Goal: Task Accomplishment & Management: Manage account settings

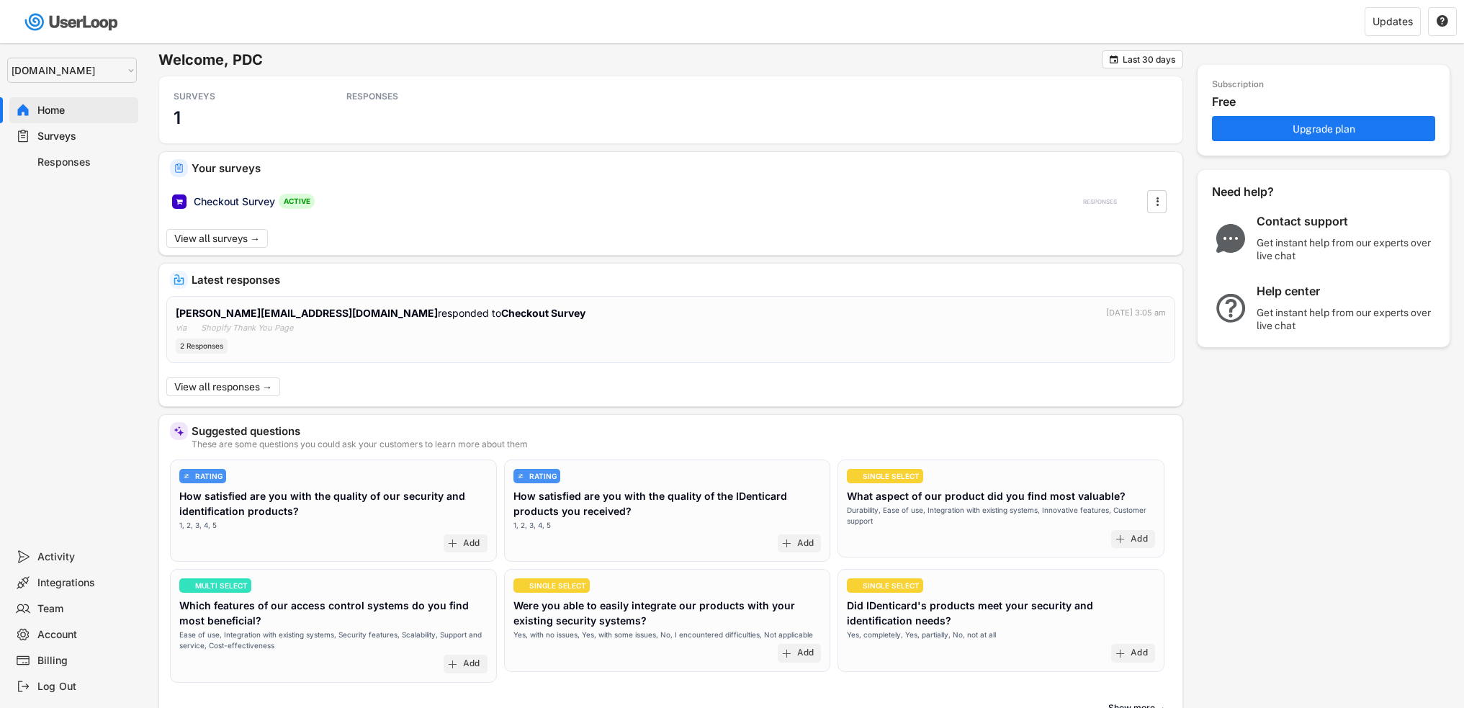
select select ""1348695171700984260__LOOKUP__1757426725278x418233487668167500""
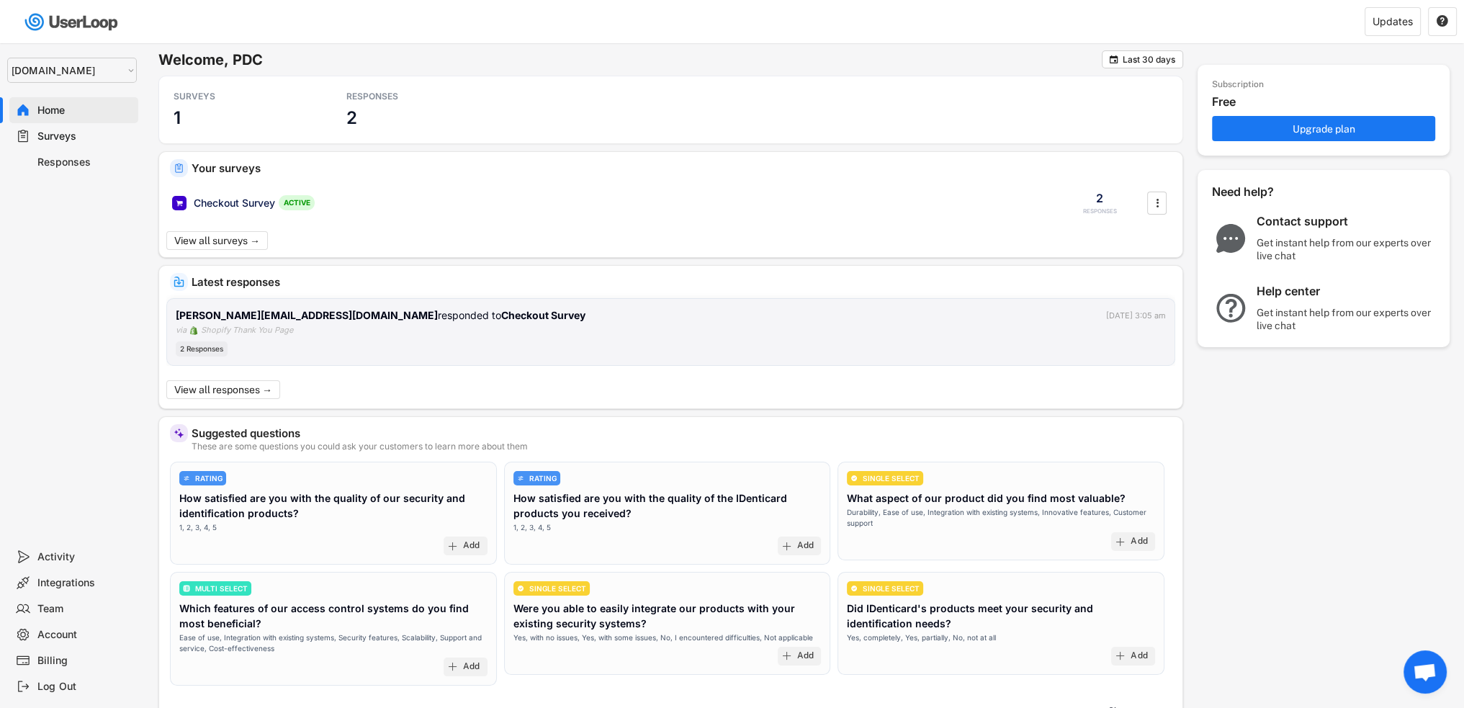
click at [294, 317] on strong "[PERSON_NAME][EMAIL_ADDRESS][DOMAIN_NAME]" at bounding box center [307, 315] width 262 height 12
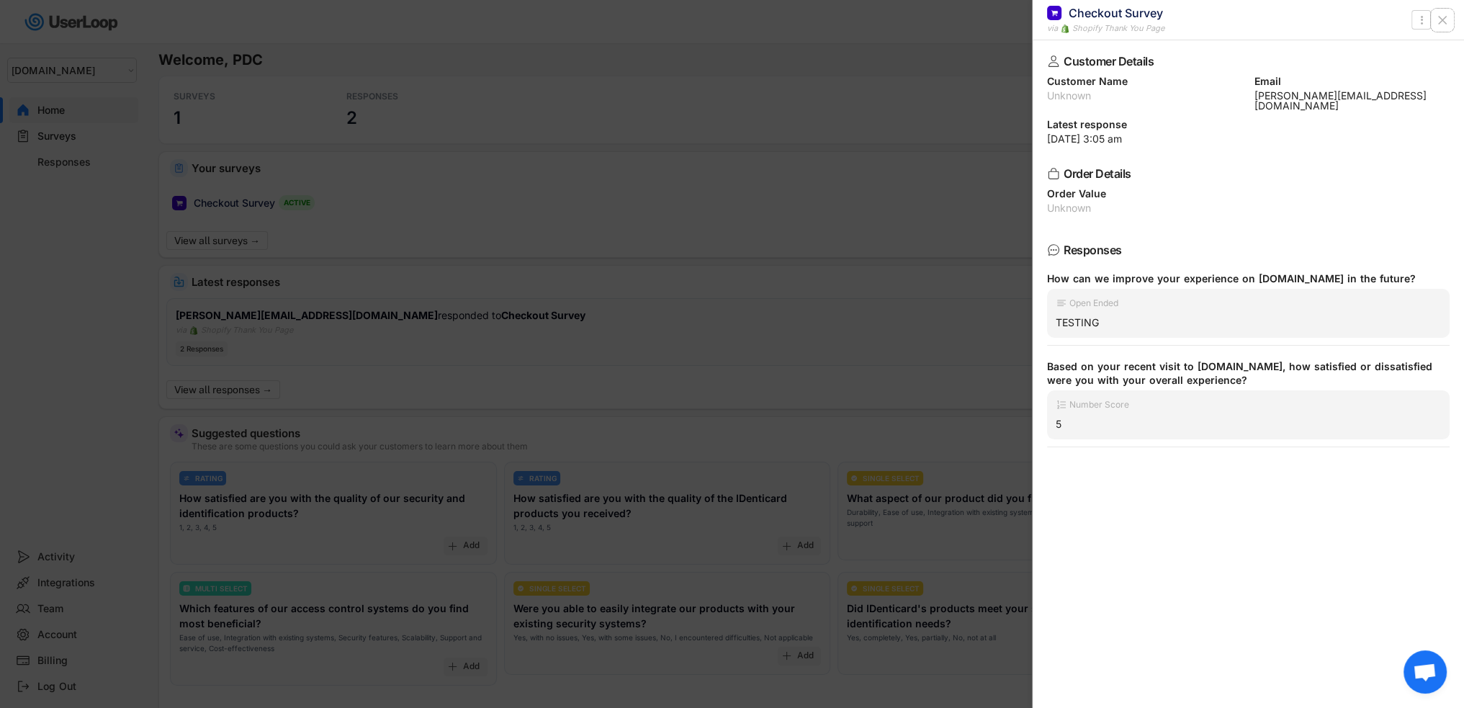
click at [1441, 20] on use at bounding box center [1441, 20] width 7 height 7
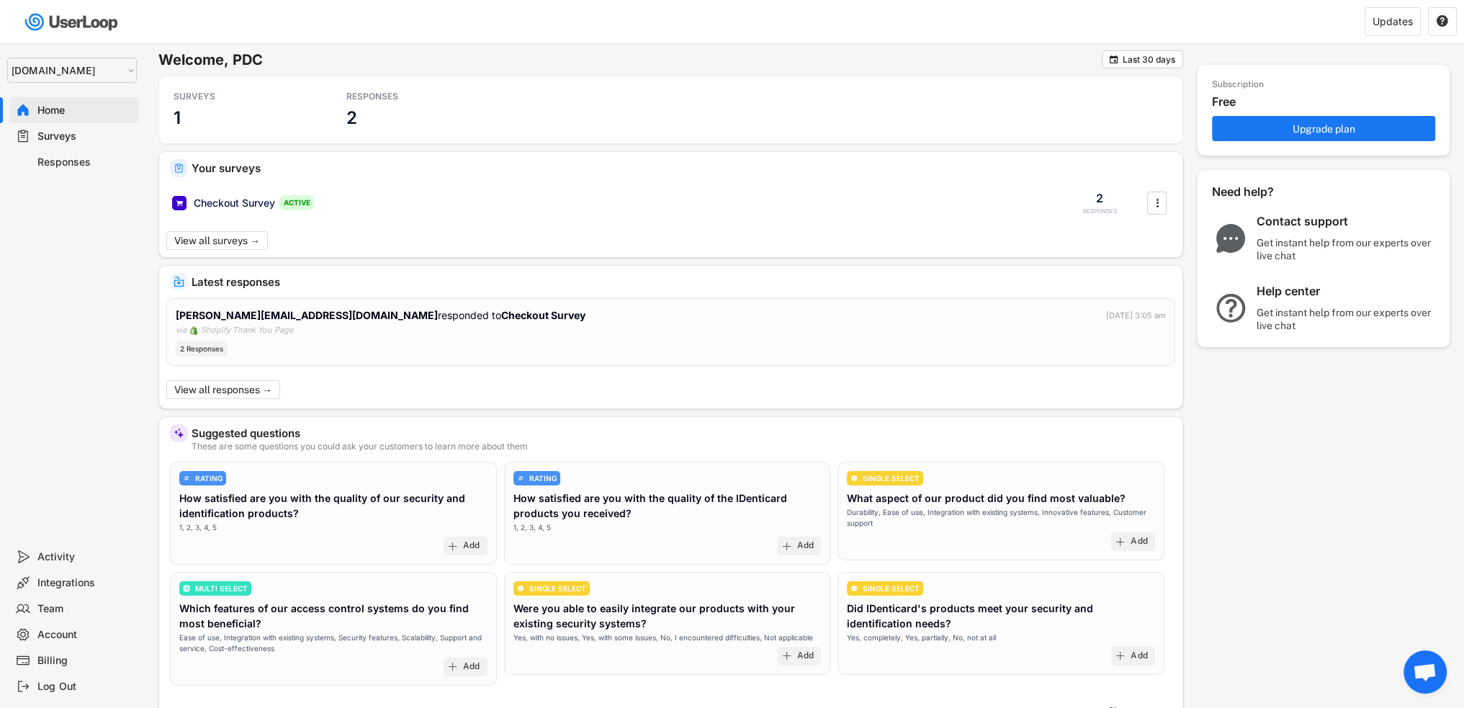
click at [76, 130] on div "Surveys" at bounding box center [84, 137] width 95 height 14
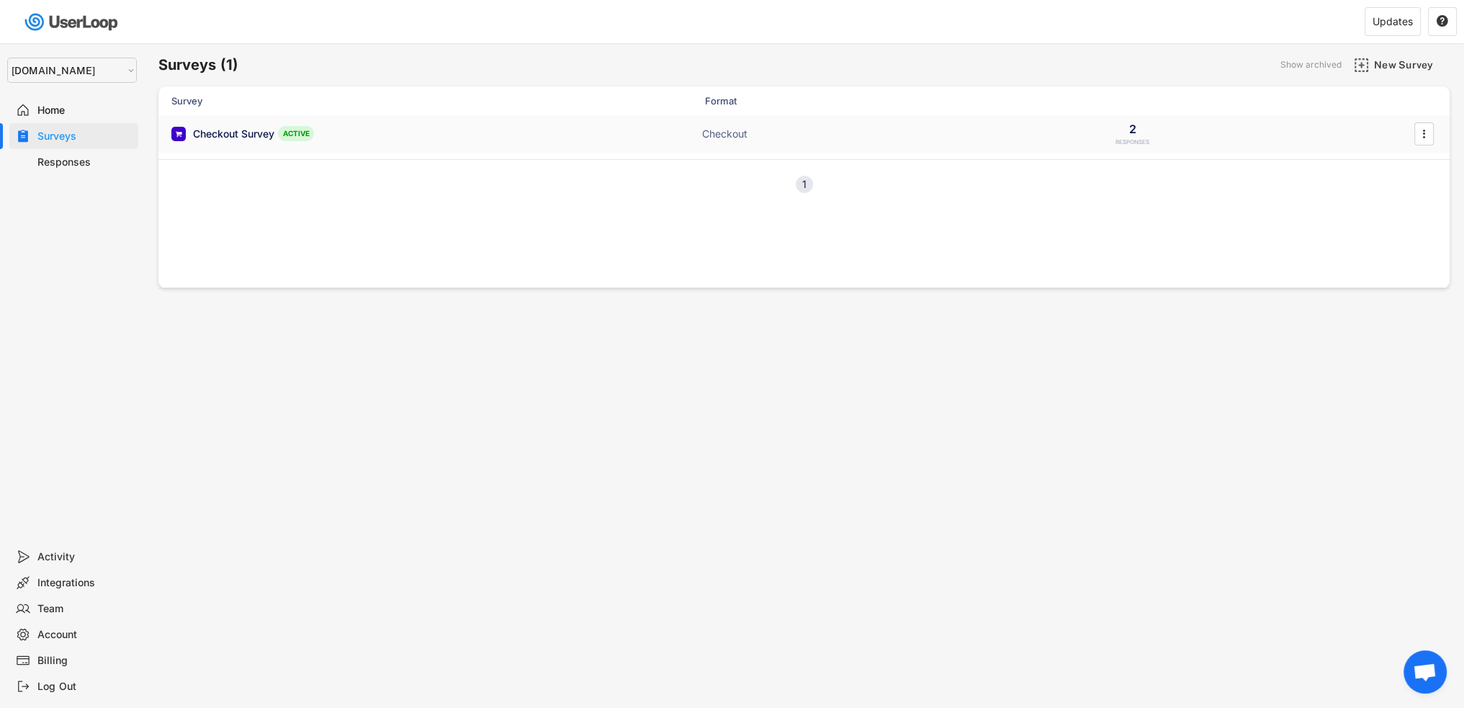
click at [238, 143] on div "Checkout Survey ACTIVE Checkout 2 RESPONSES " at bounding box center [803, 133] width 1291 height 37
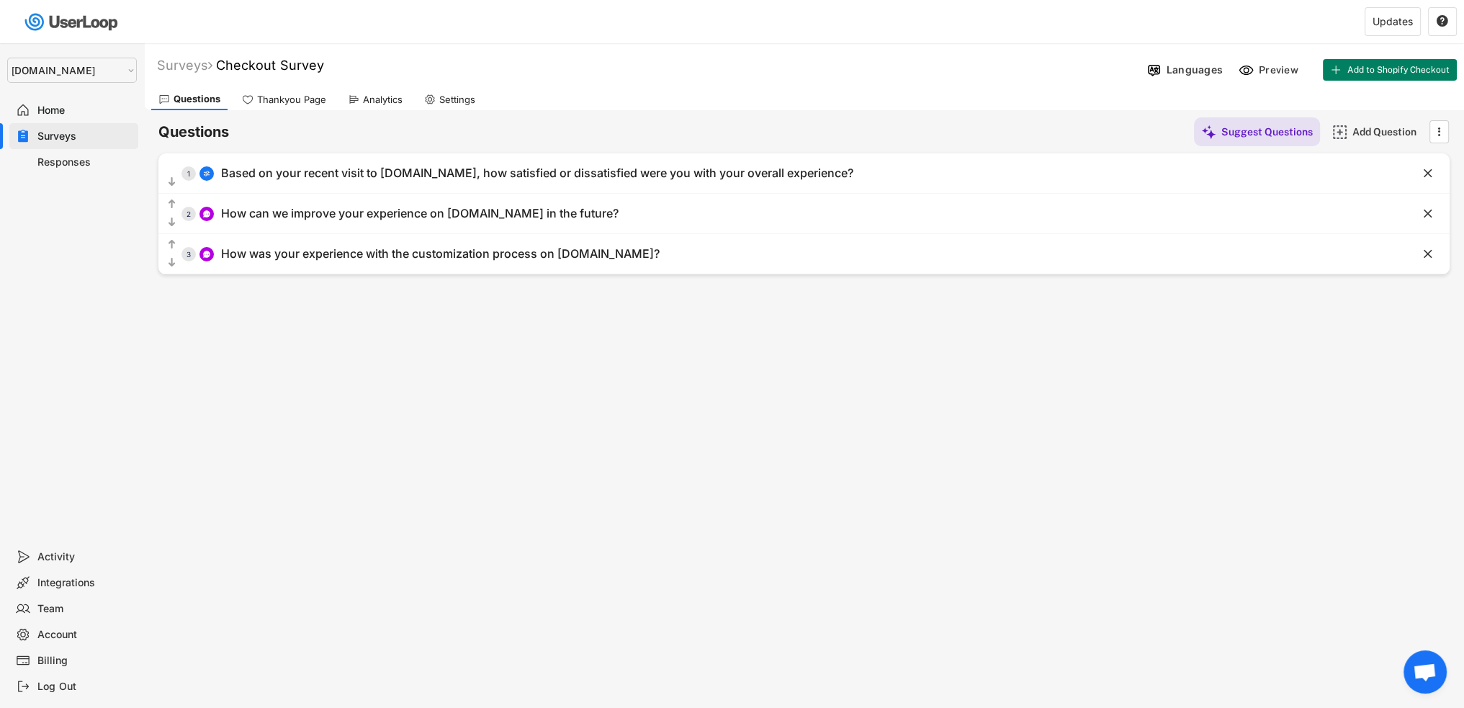
click at [464, 103] on div "Settings" at bounding box center [457, 100] width 36 height 12
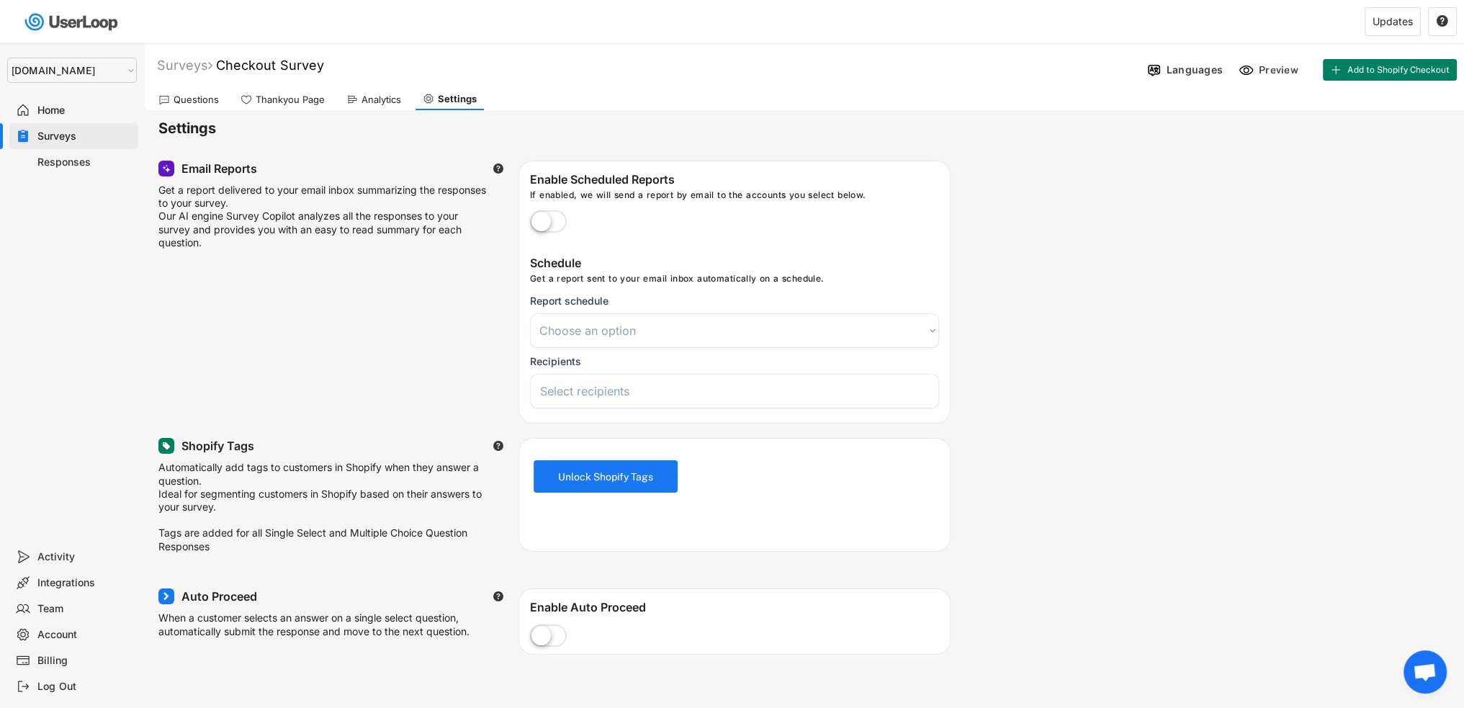
click at [550, 219] on label at bounding box center [548, 223] width 44 height 32
click at [0, 0] on input "checkbox" at bounding box center [0, 0] width 0 height 0
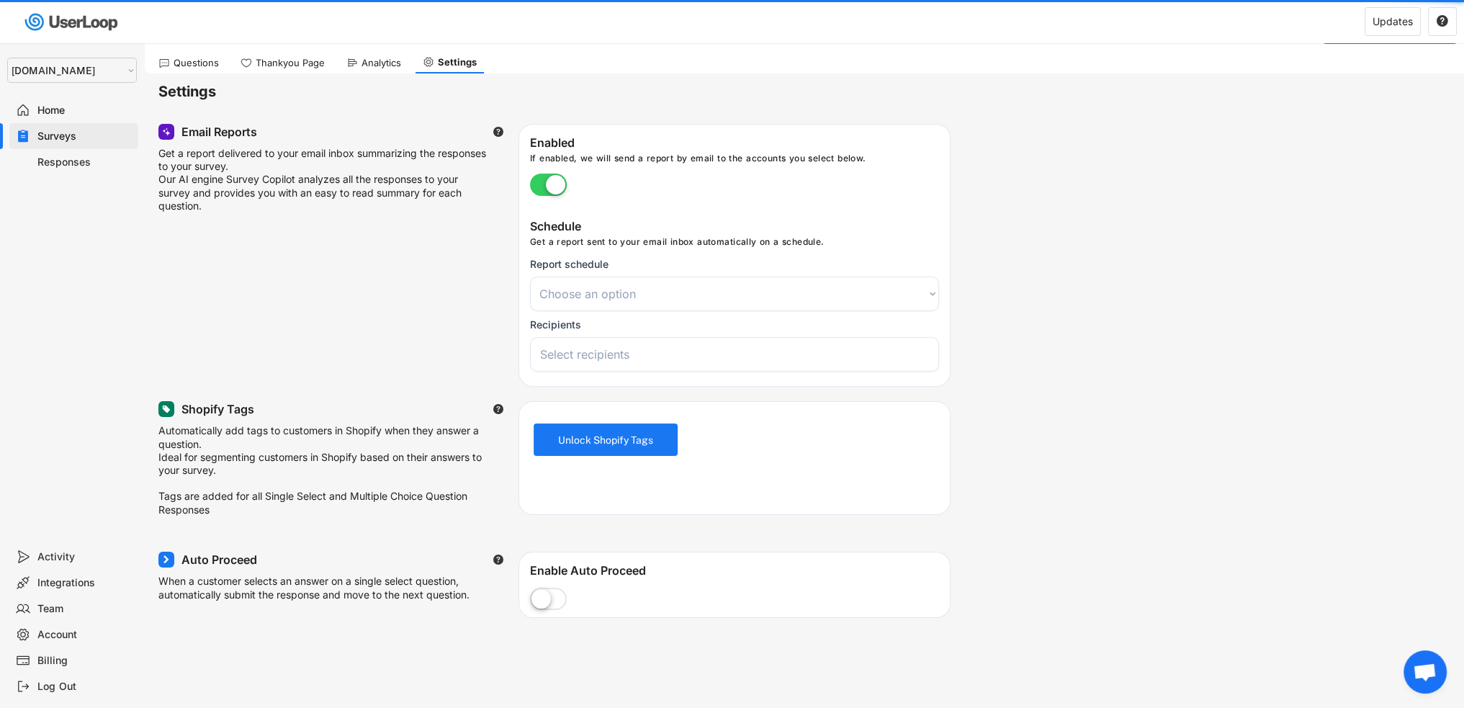
select select
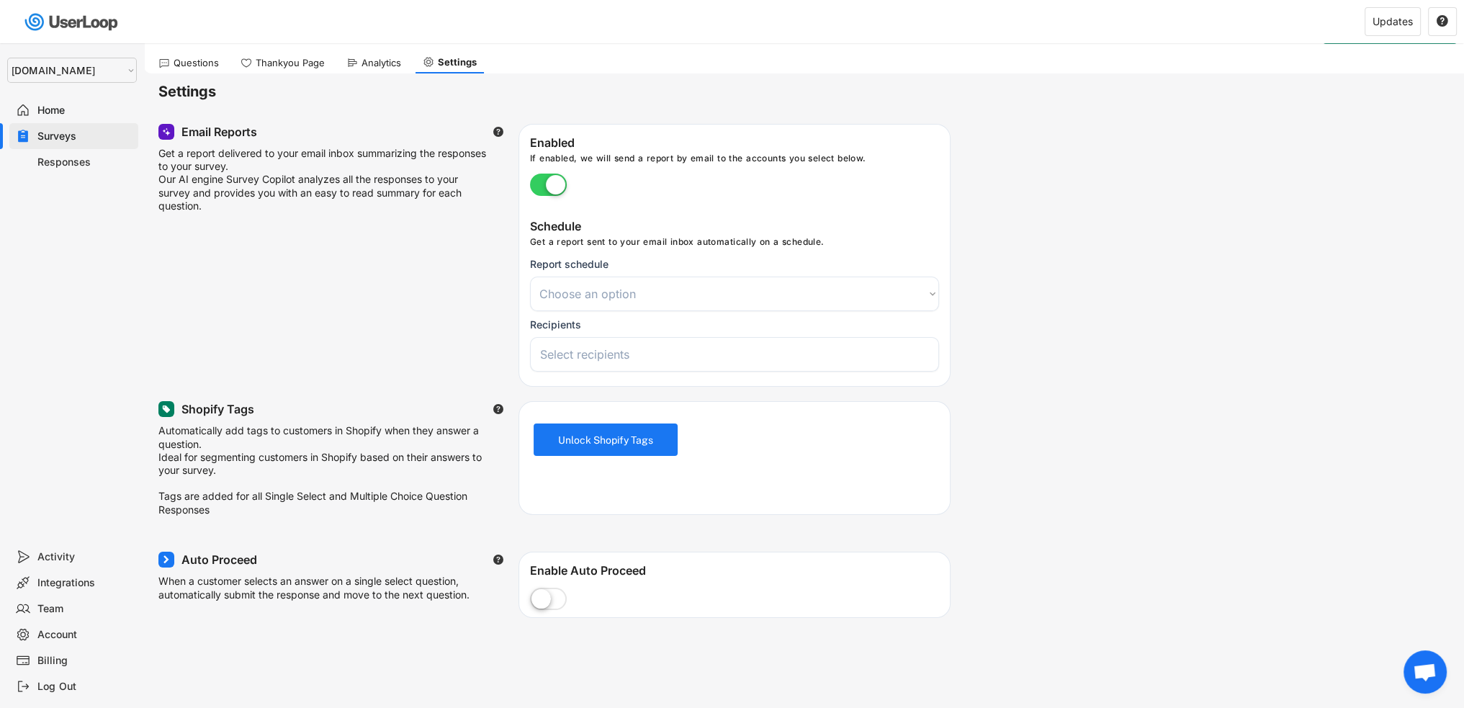
scroll to position [72, 0]
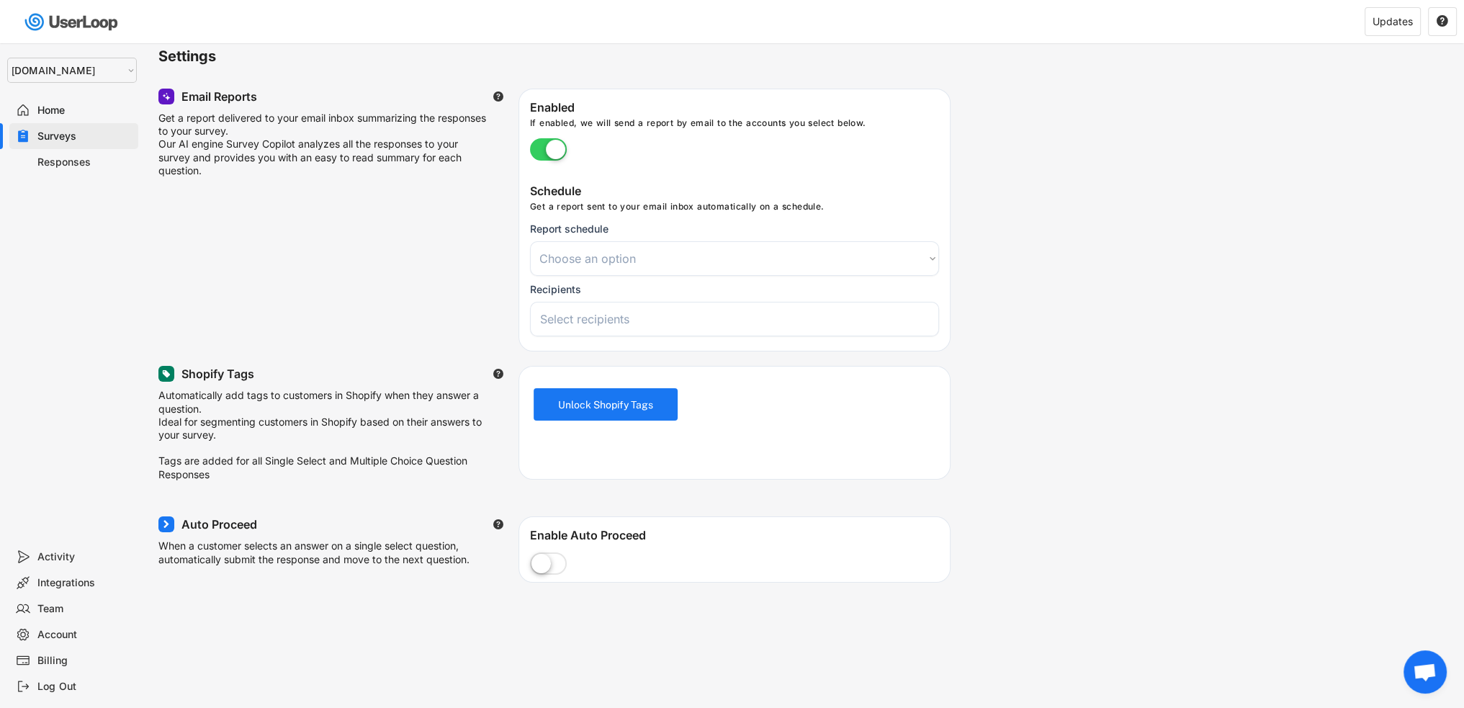
click at [676, 260] on select "Choose an option Daily Weekly Monthly" at bounding box center [734, 258] width 409 height 35
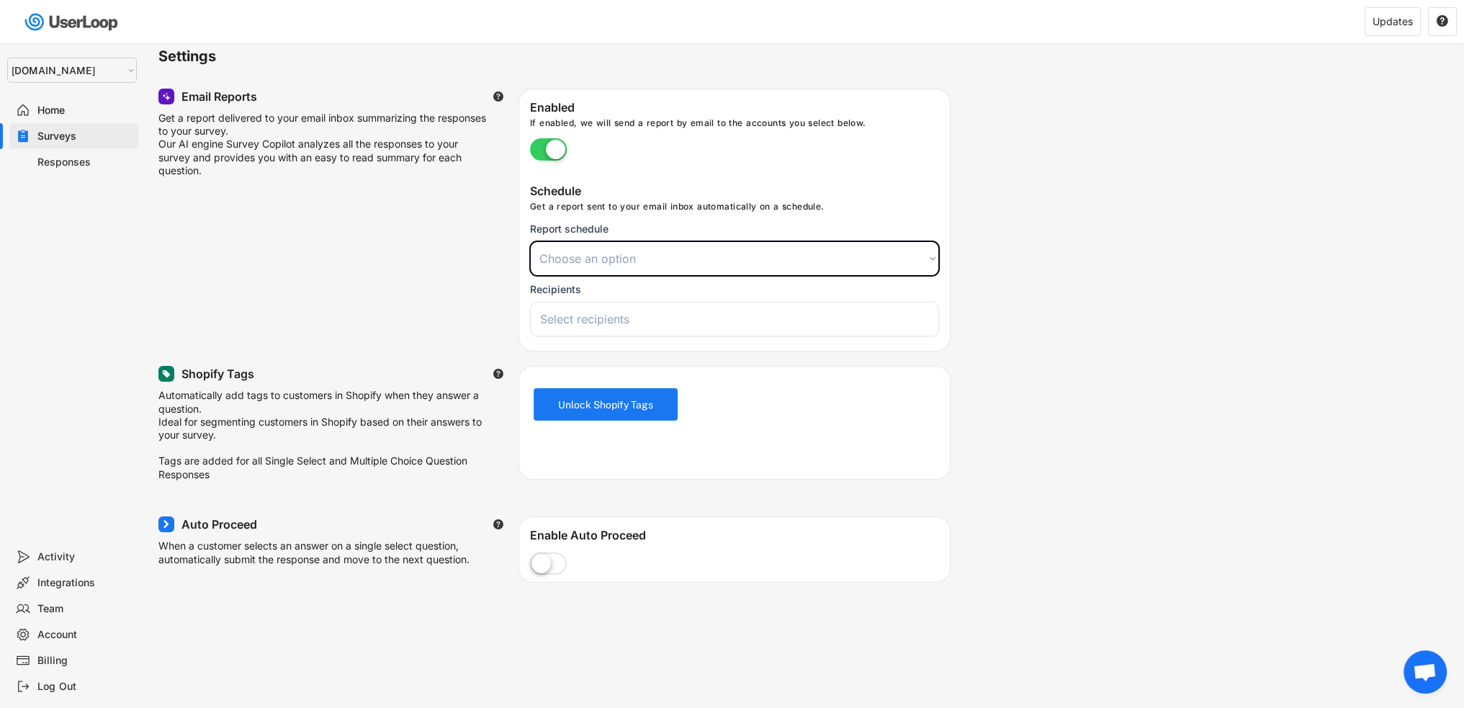
select select ""weekly""
click at [530, 241] on select "Choose an option Daily Weekly Monthly" at bounding box center [734, 258] width 409 height 35
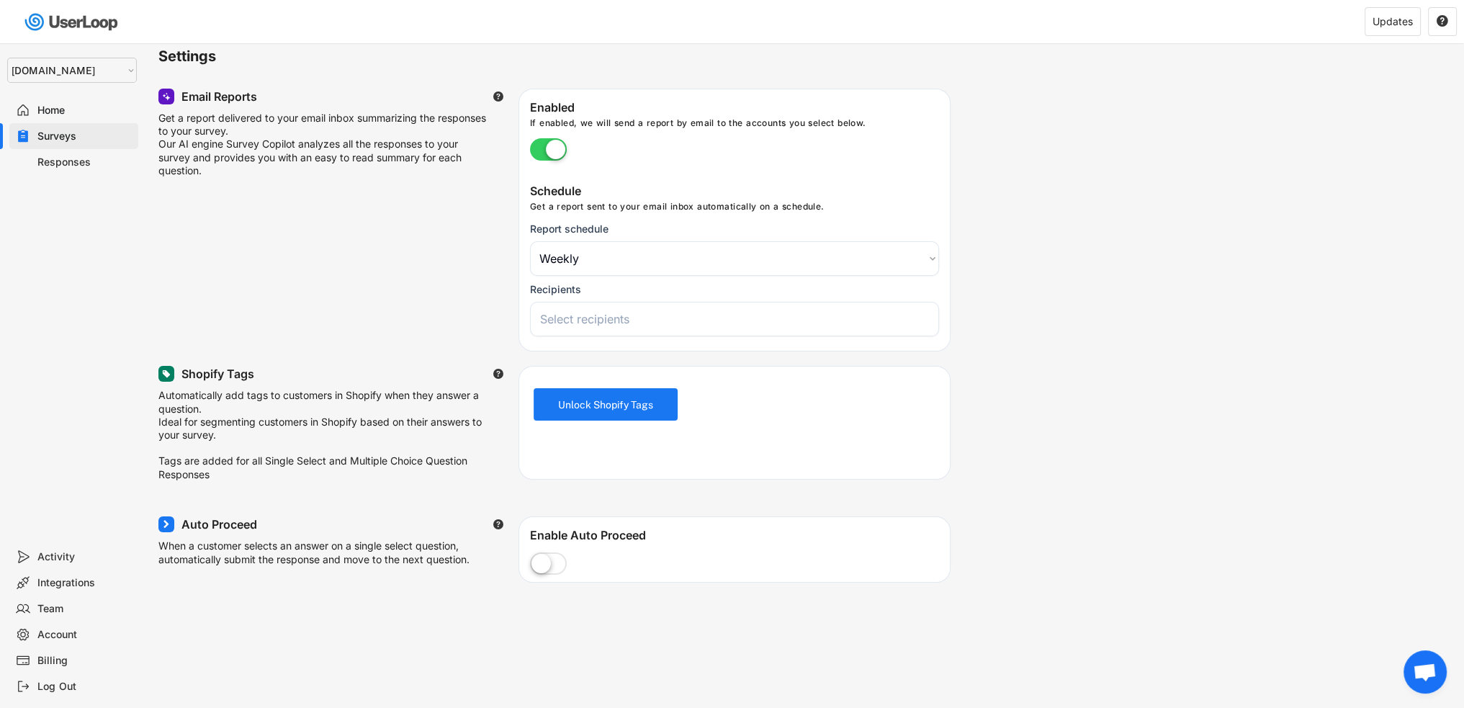
click at [628, 321] on input "search" at bounding box center [738, 319] width 397 height 14
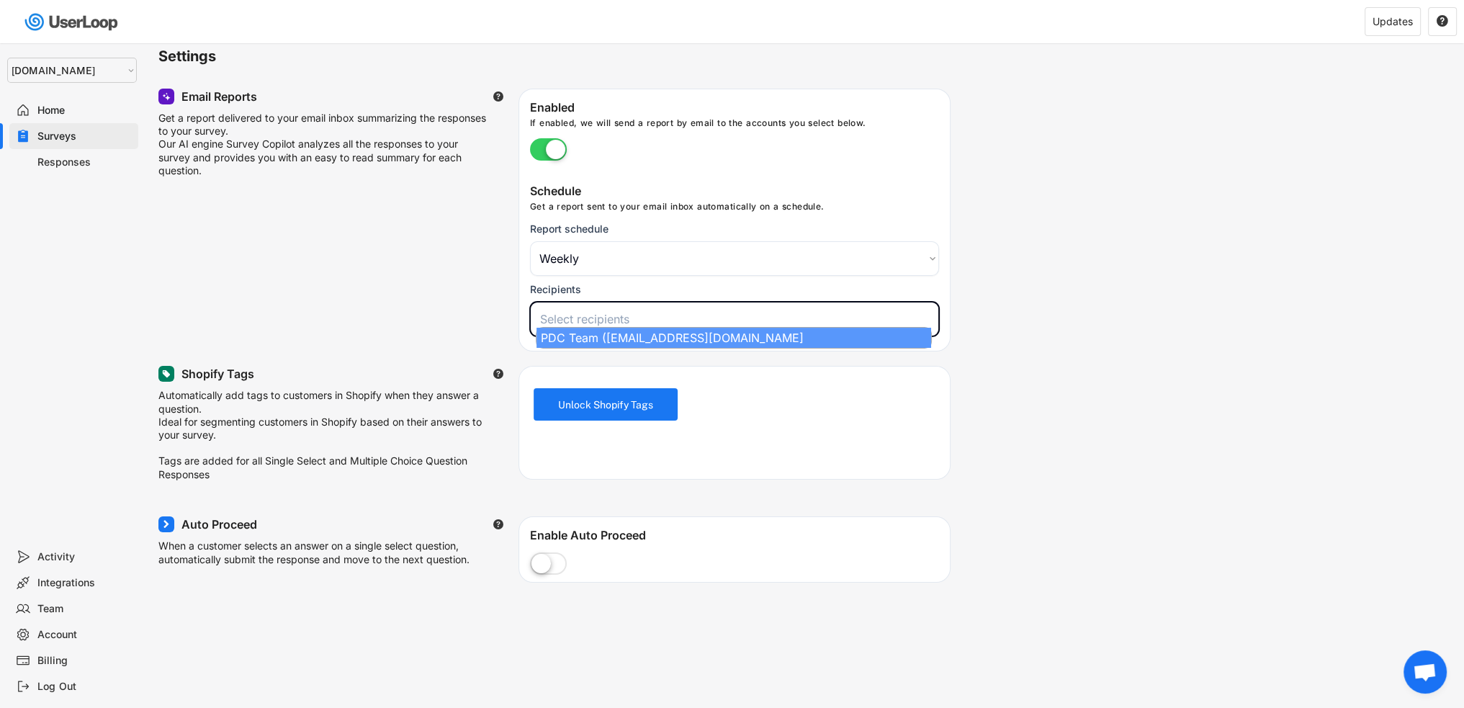
select select "1348695171700984260__LOOKUP__1757426766396x997329396292625800"
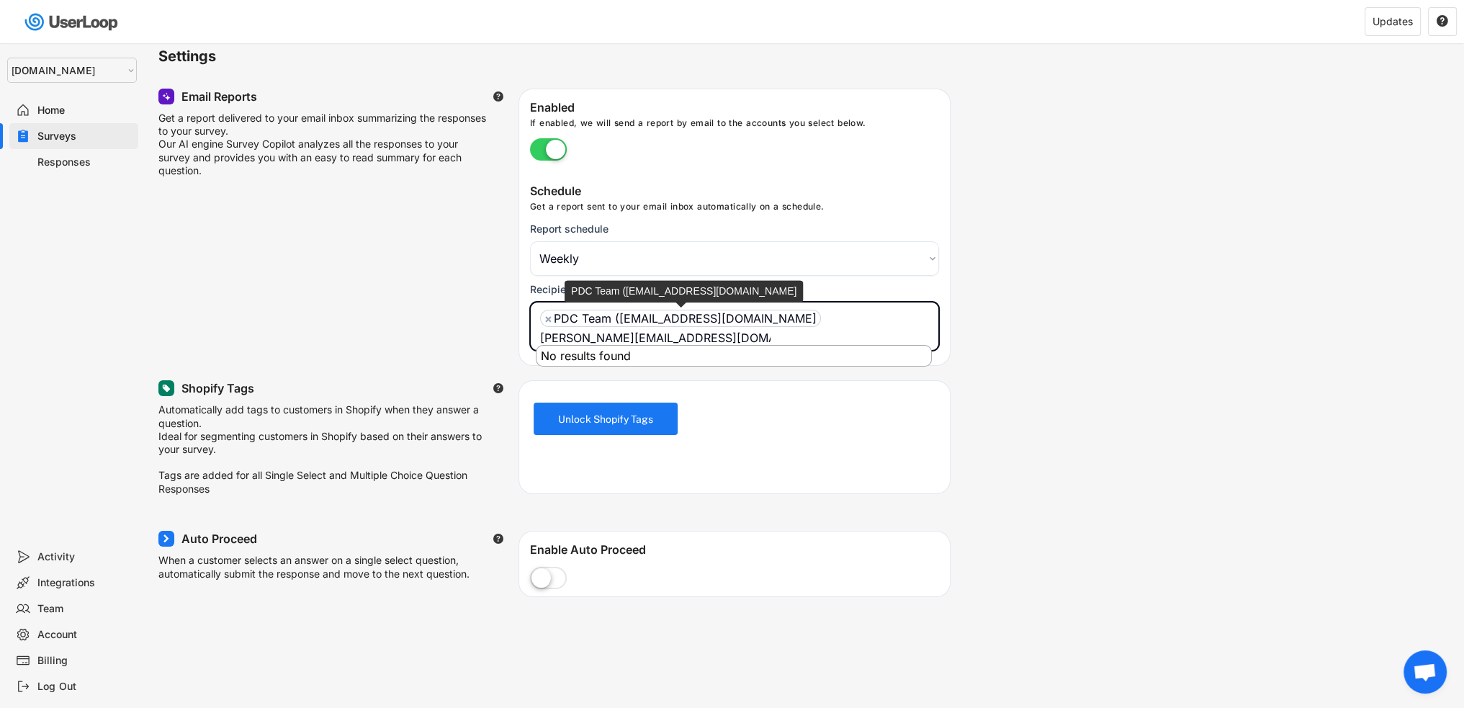
type input "[PERSON_NAME][EMAIL_ADDRESS][DOMAIN_NAME]"
click at [1045, 317] on div "Email Reports  Get a report delivered to your email inbox summarizing the resp…" at bounding box center [803, 227] width 1291 height 277
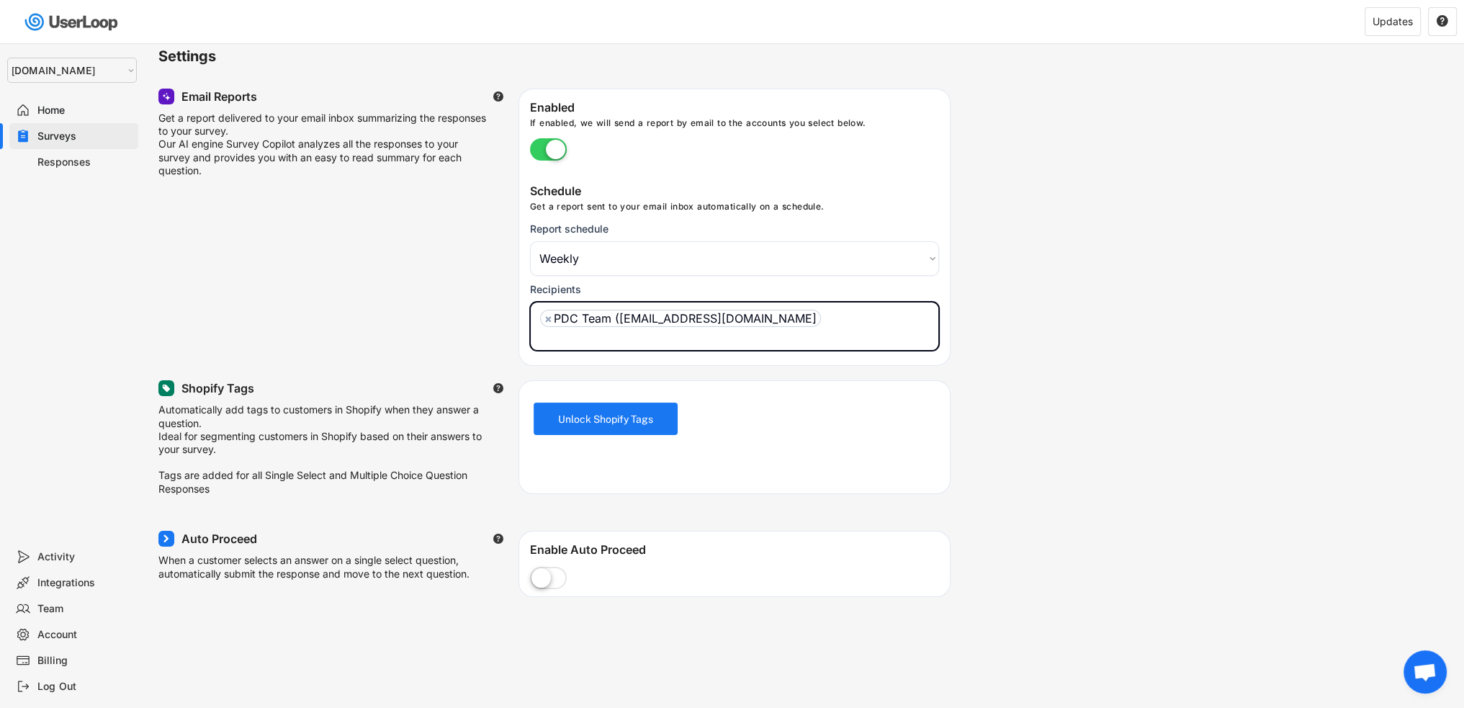
click at [873, 330] on ul "× PDC Team ([EMAIL_ADDRESS][DOMAIN_NAME]" at bounding box center [734, 325] width 396 height 39
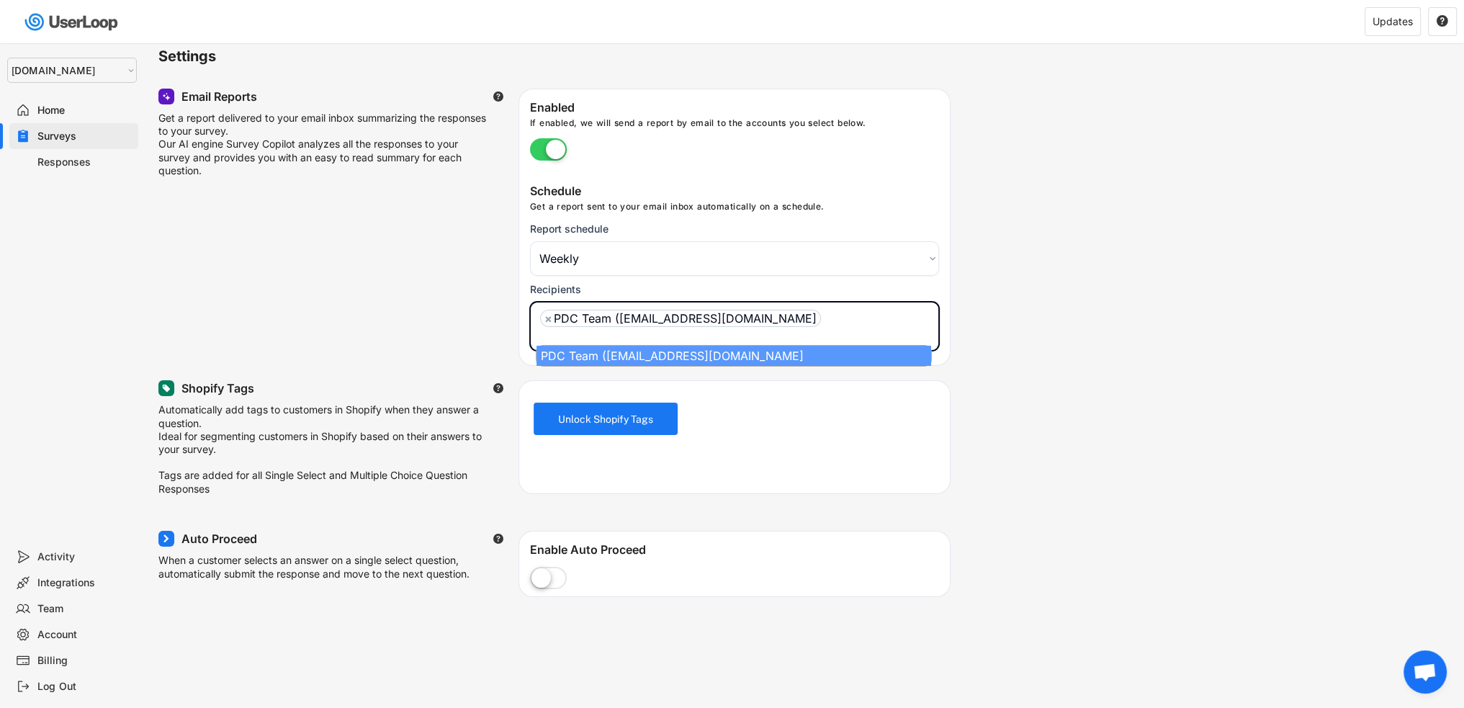
click at [1059, 318] on div "Email Reports  Get a report delivered to your email inbox summarizing the resp…" at bounding box center [803, 227] width 1291 height 277
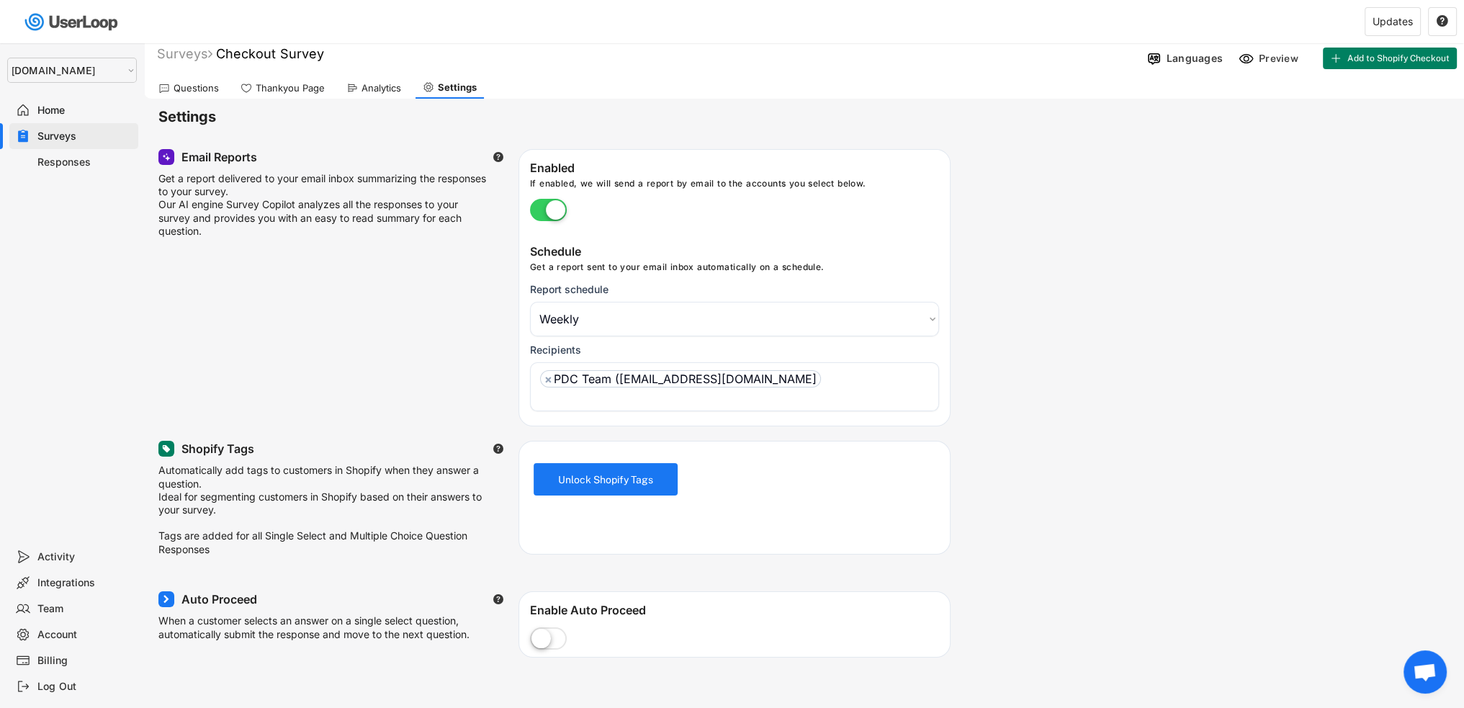
scroll to position [0, 0]
